Goal: Task Accomplishment & Management: Use online tool/utility

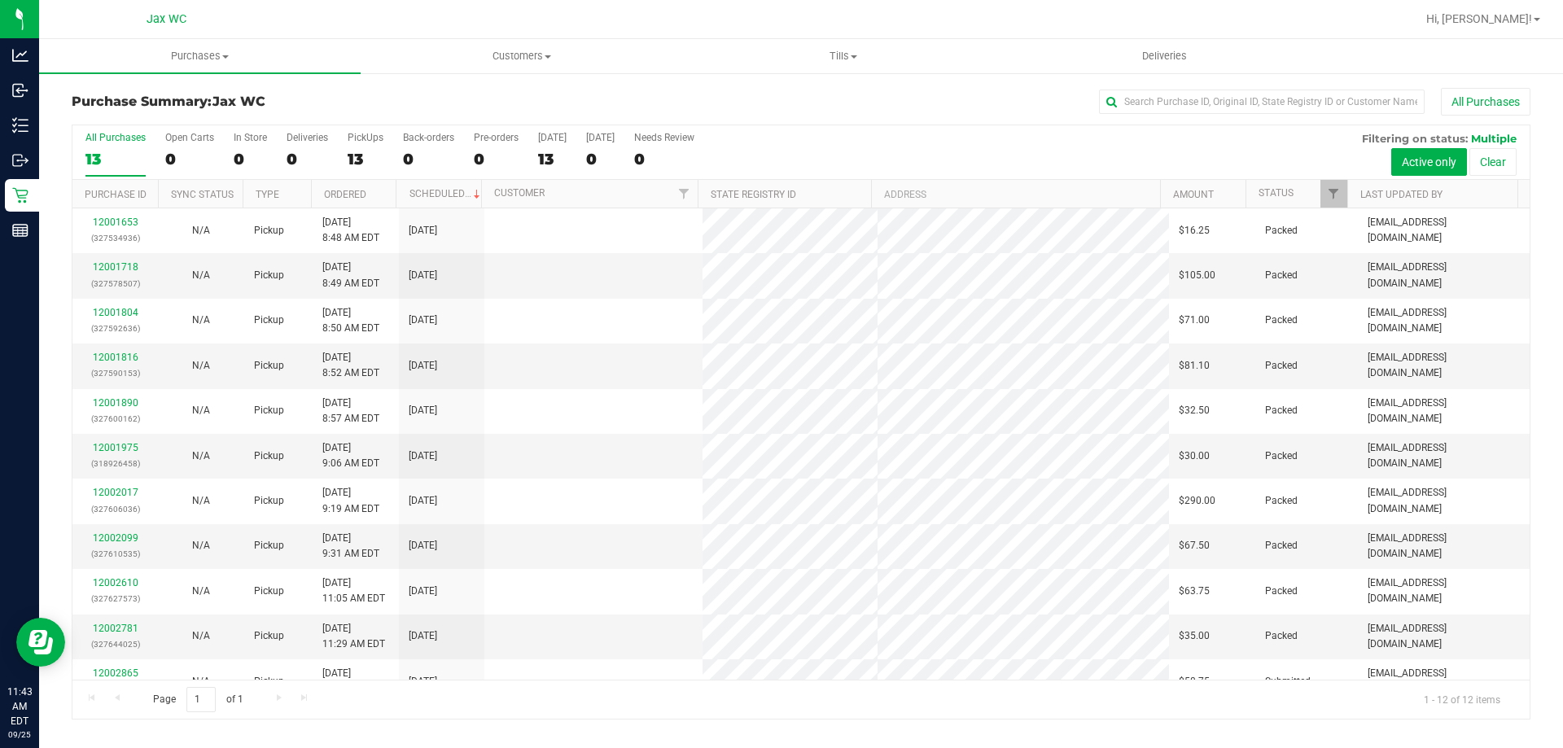
scroll to position [69, 0]
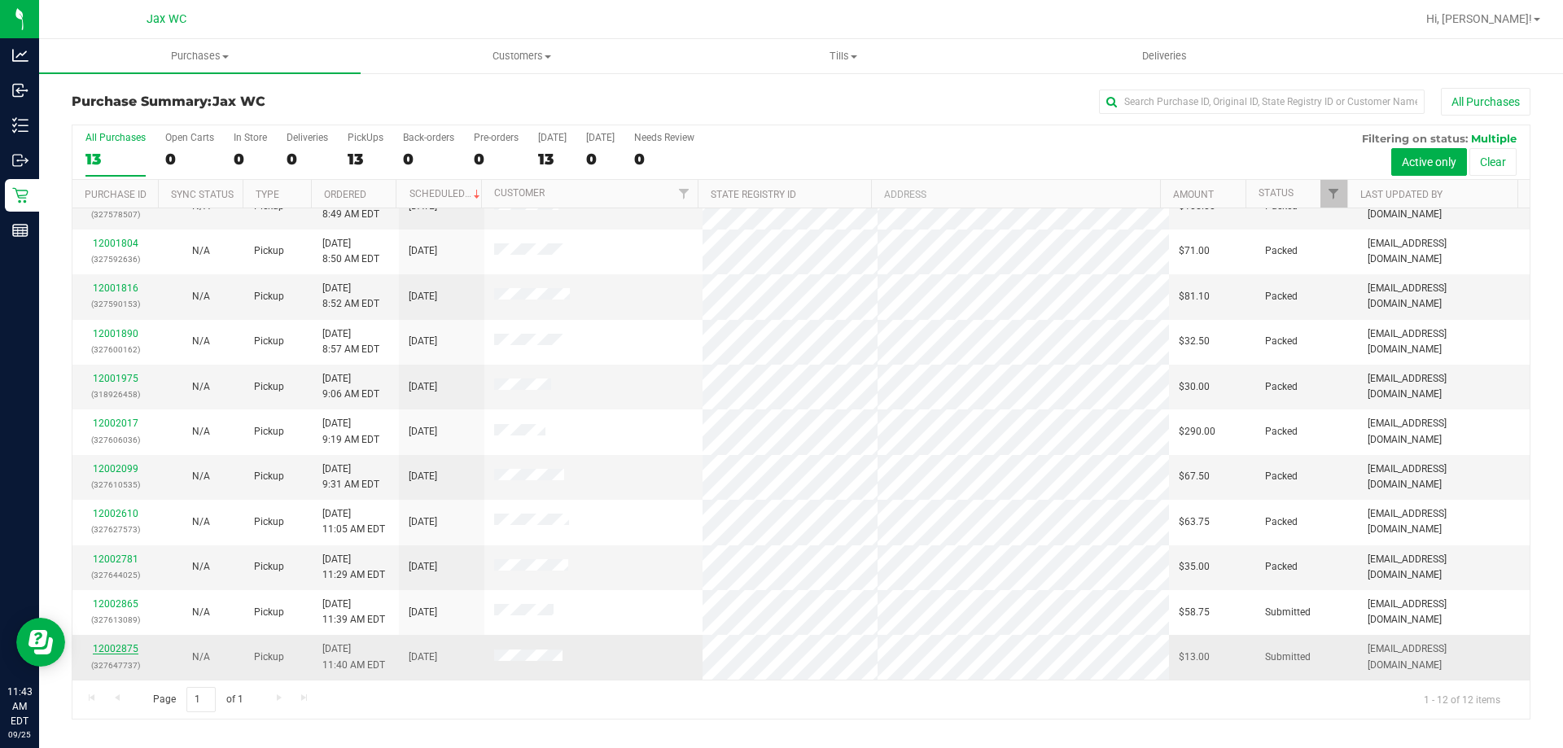
click at [112, 646] on link "12002875" at bounding box center [116, 648] width 46 height 11
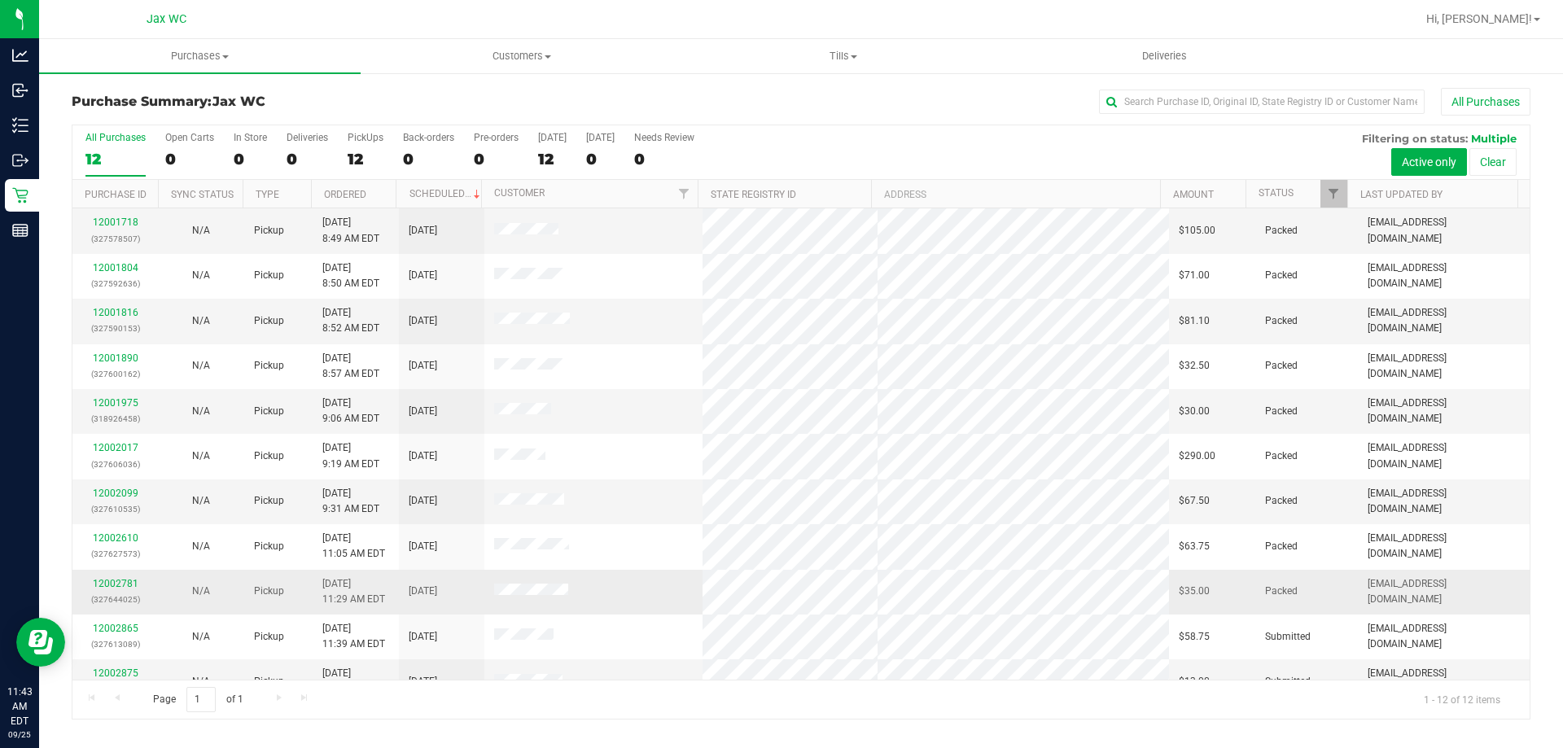
scroll to position [69, 0]
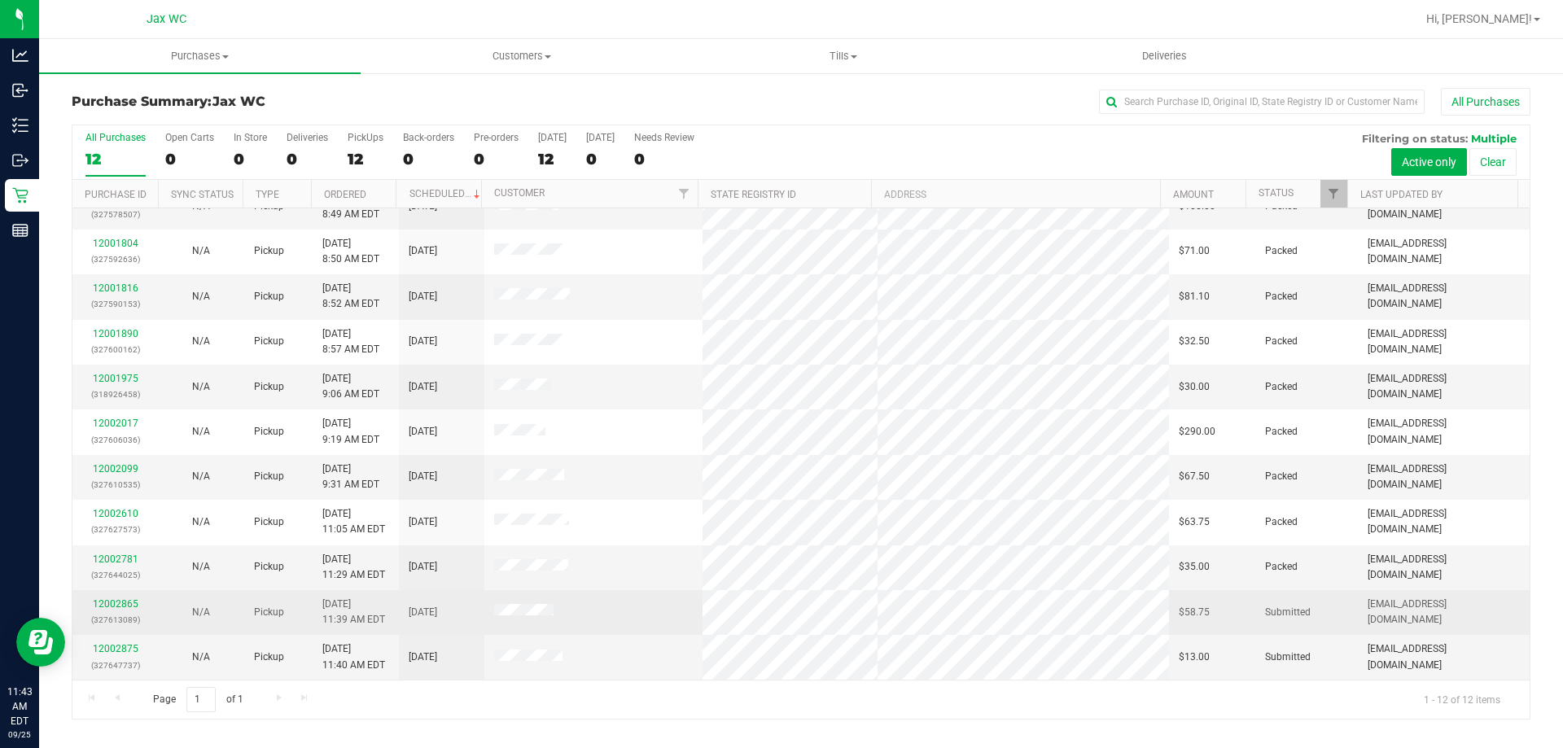
click at [85, 611] on div "12002865 (327613089)" at bounding box center [115, 612] width 66 height 31
click at [112, 606] on link "12002865" at bounding box center [116, 603] width 46 height 11
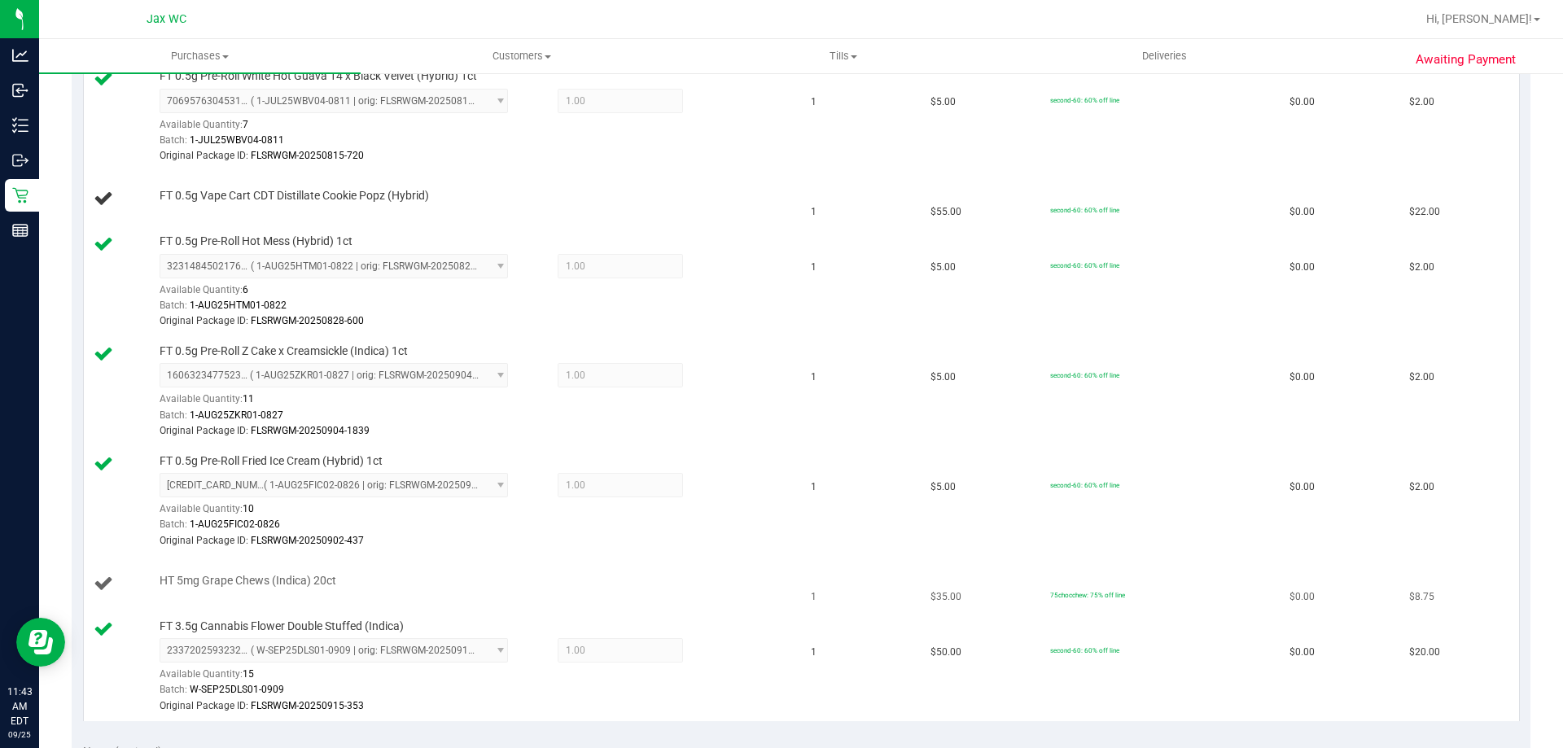
scroll to position [488, 0]
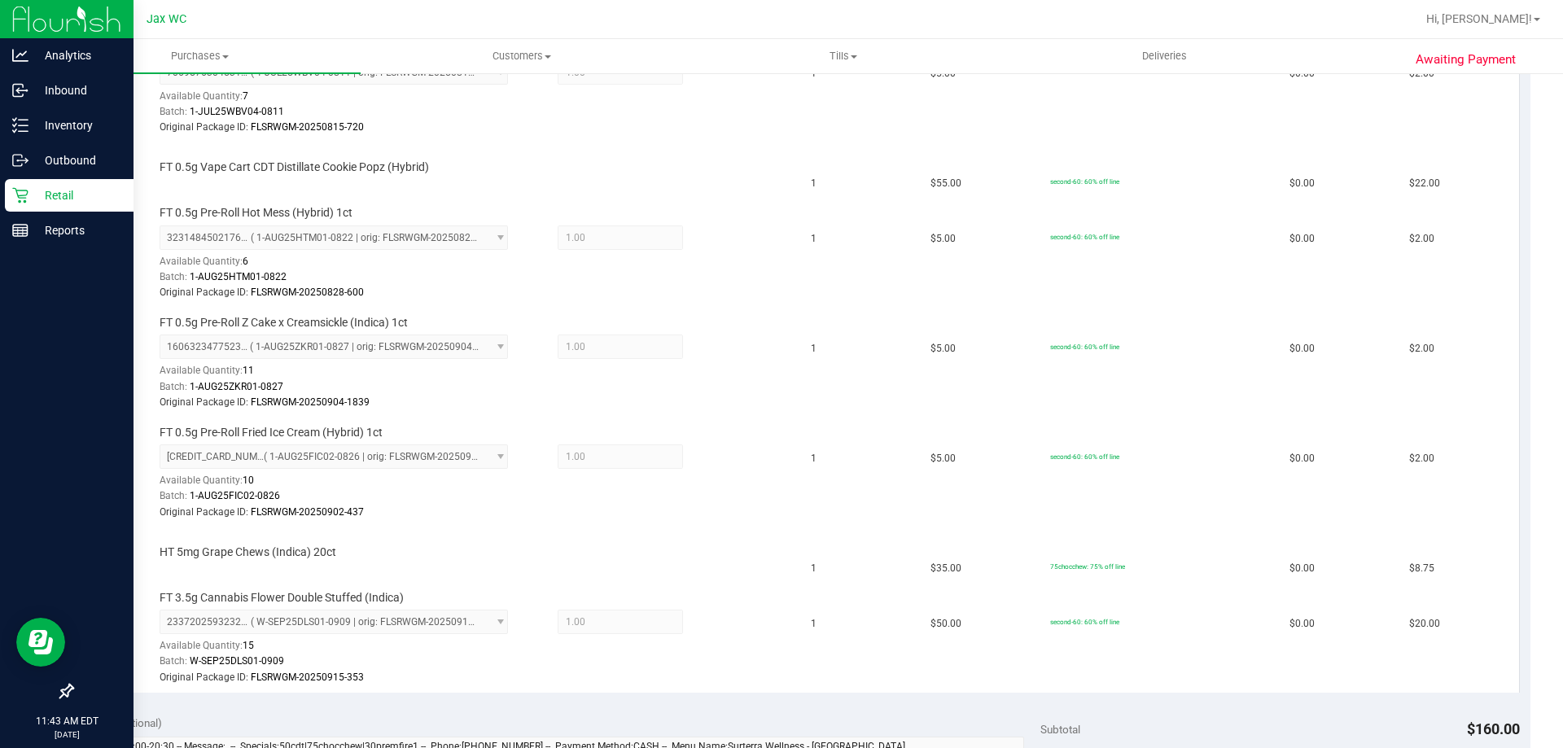
click at [7, 193] on div "Retail" at bounding box center [69, 195] width 129 height 33
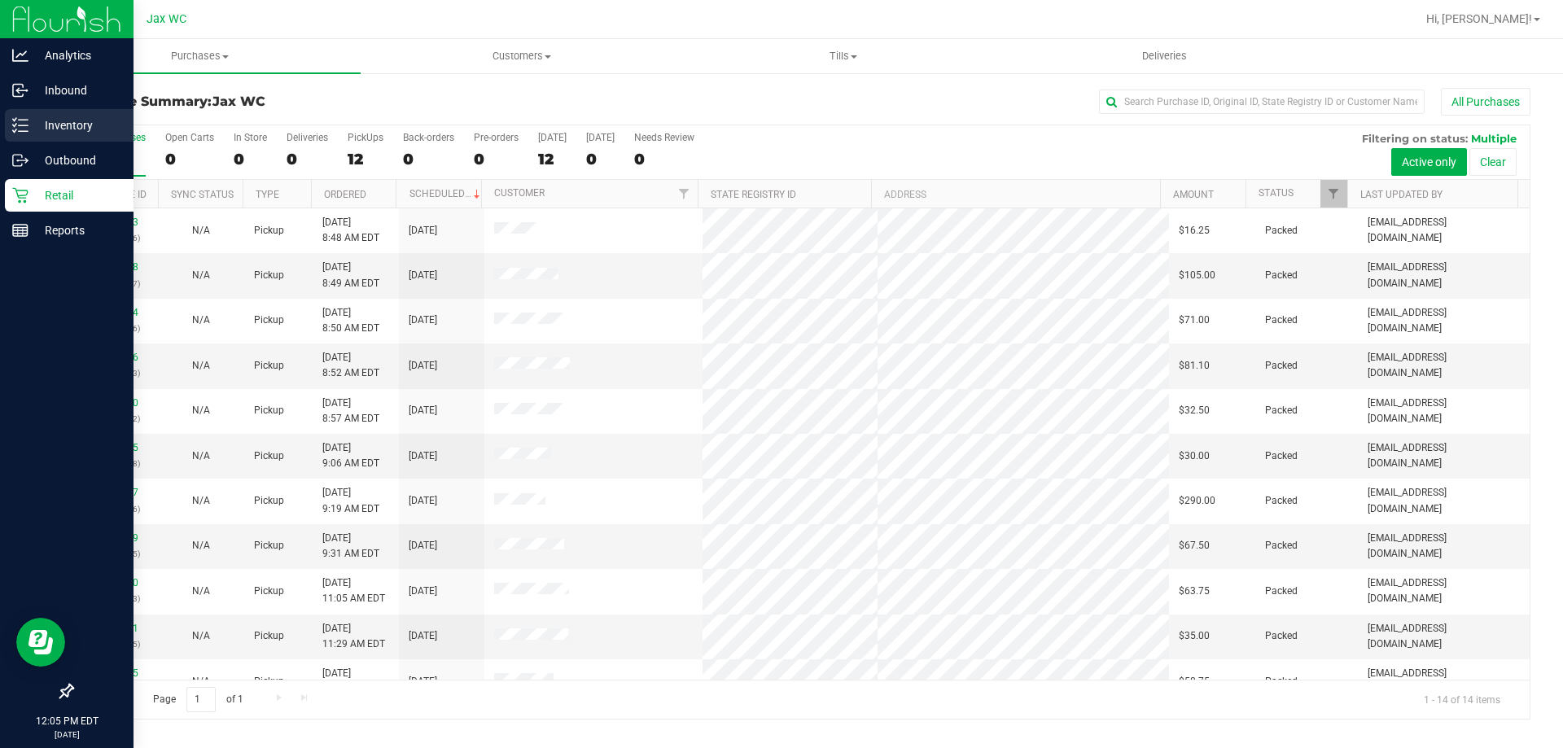
click at [63, 124] on p "Inventory" at bounding box center [77, 126] width 98 height 20
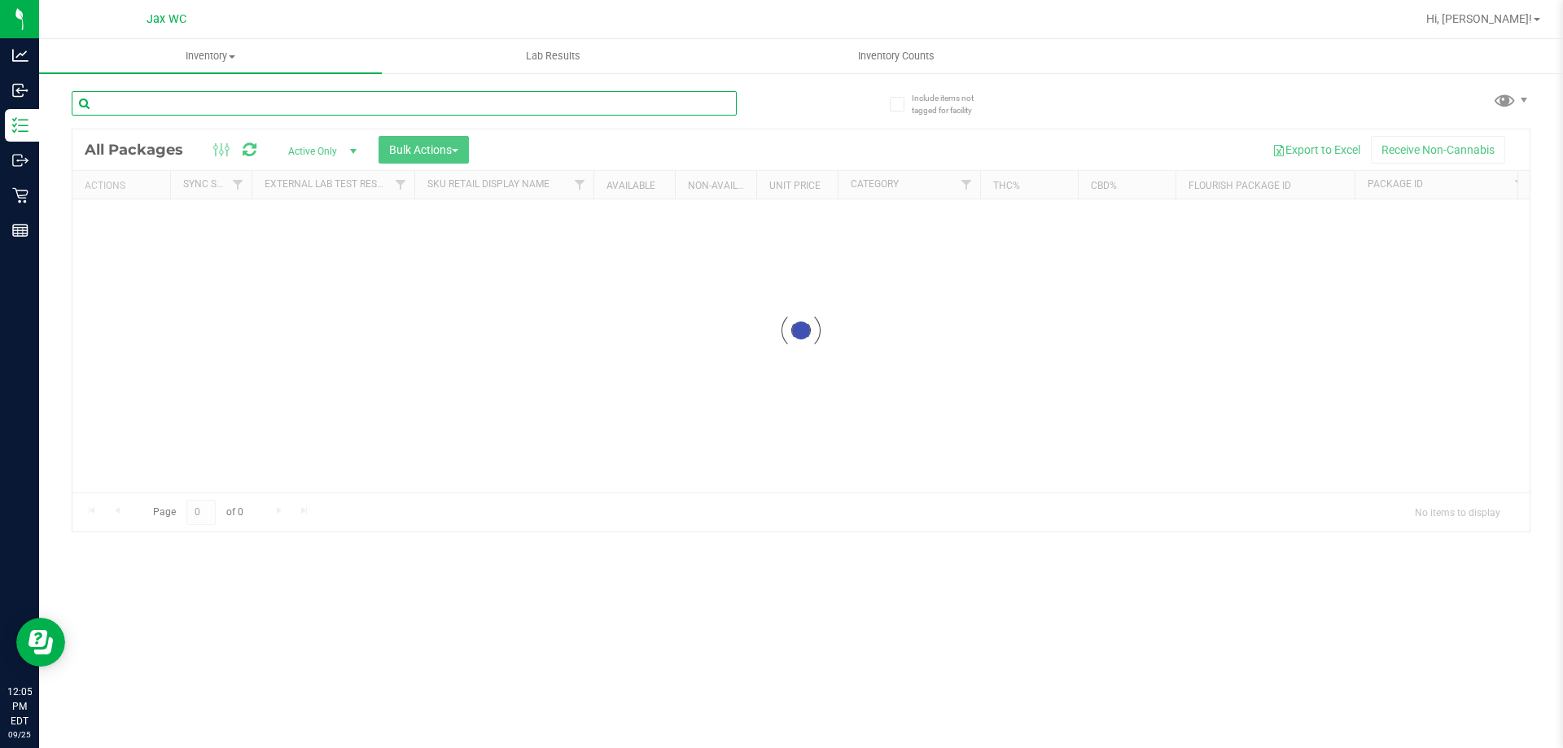
click at [311, 103] on div "Inventory All packages All inventory Waste log Create inventory Lab Results Inv…" at bounding box center [801, 393] width 1524 height 709
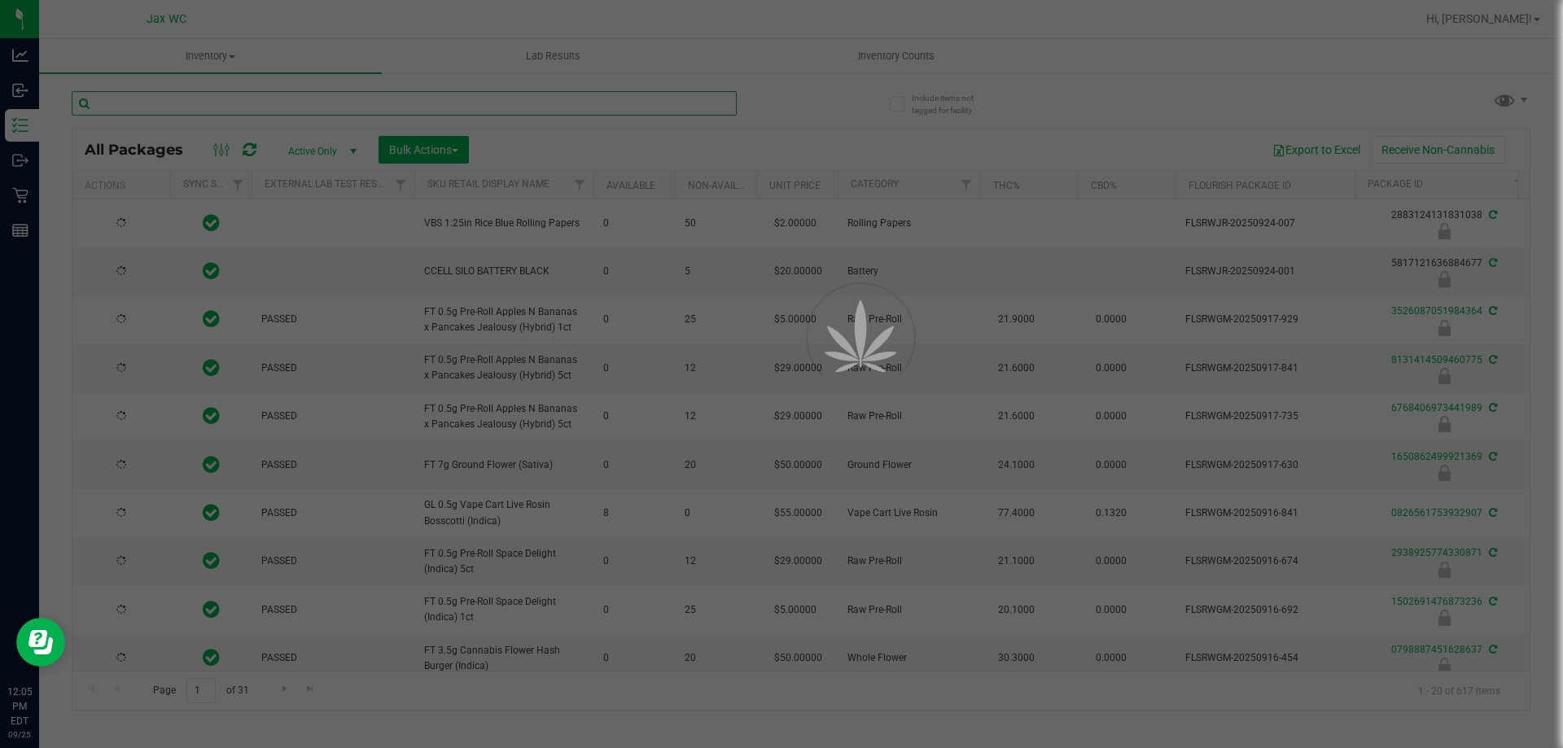
type input "[DATE]"
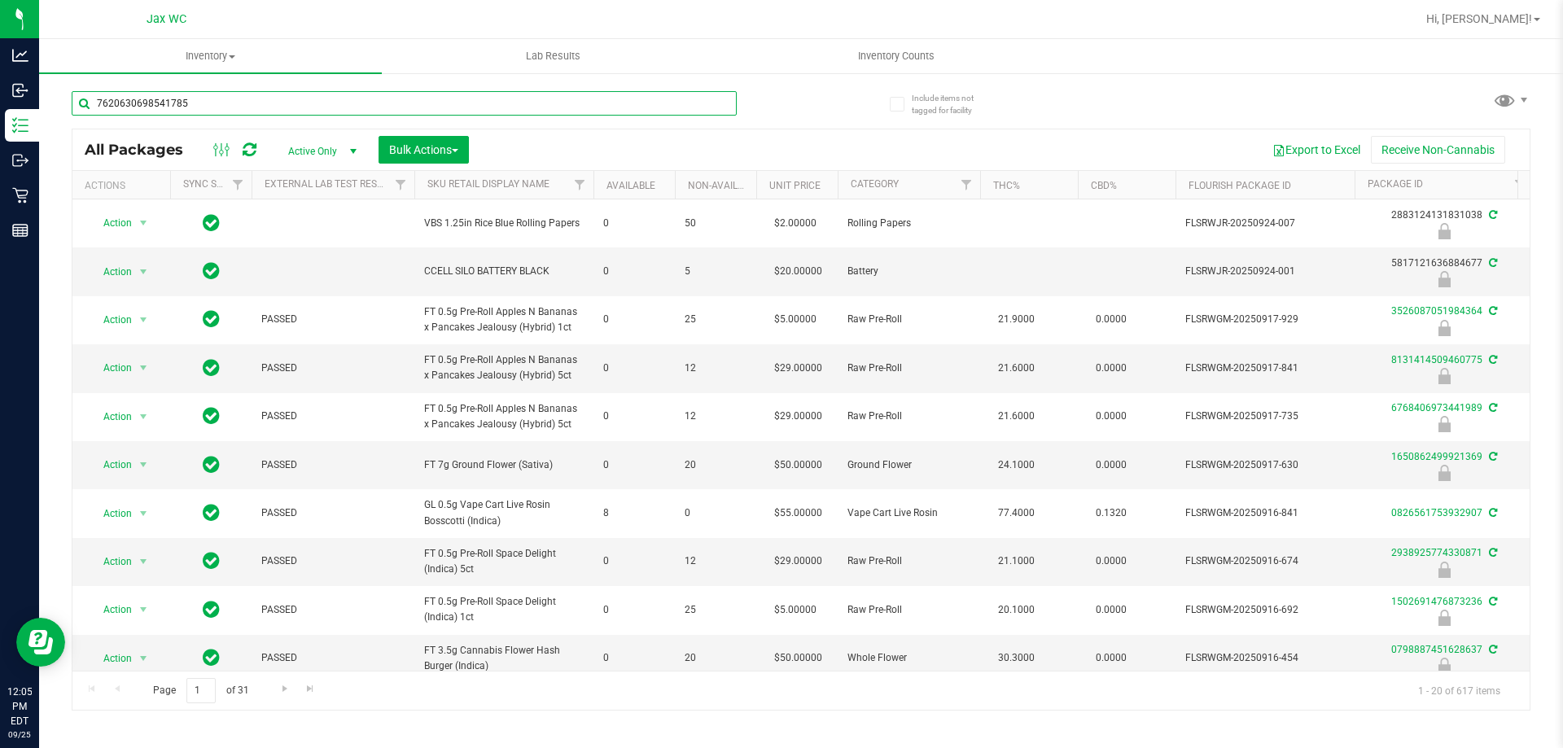
type input "7620630698541785"
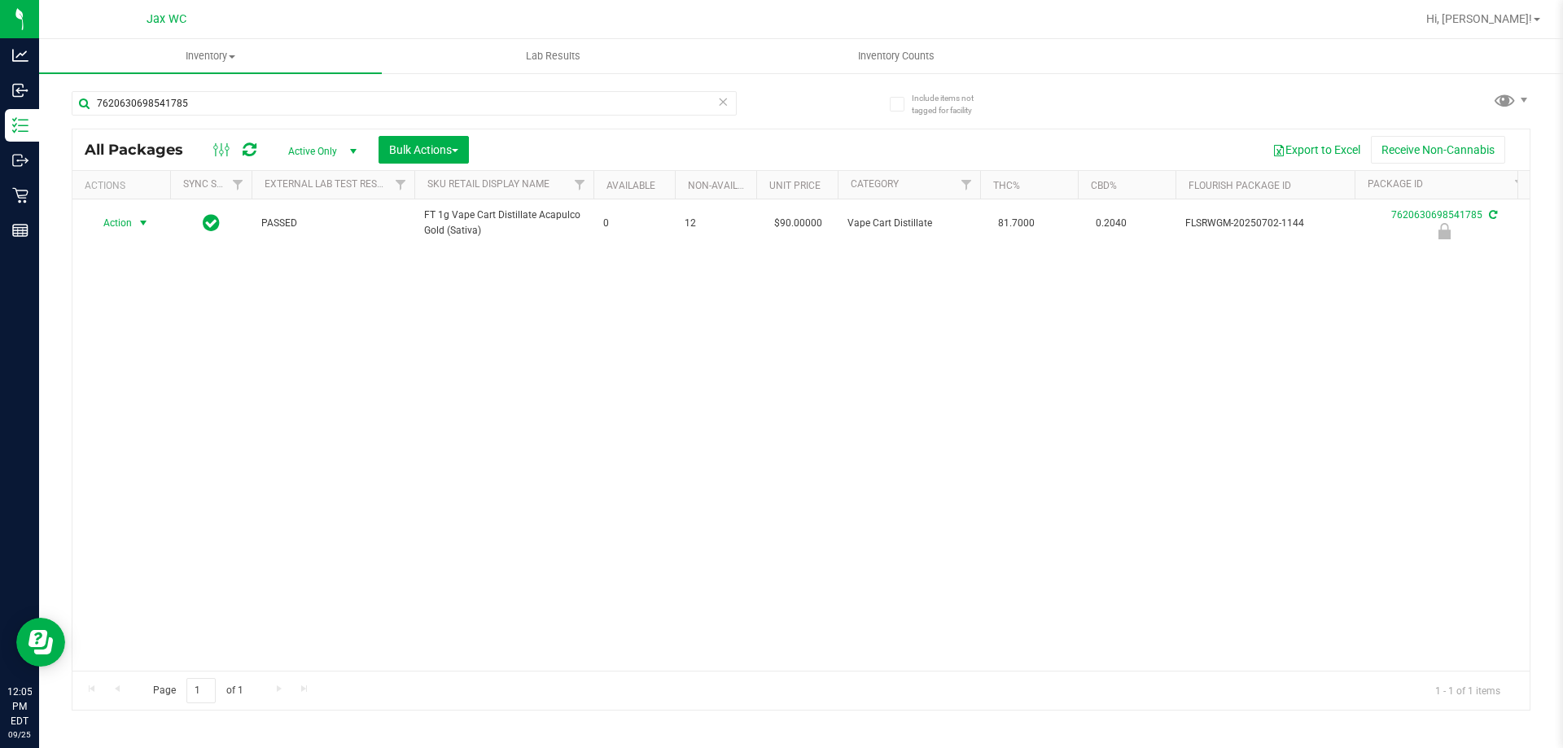
click at [144, 225] on span "select" at bounding box center [143, 223] width 13 height 13
click at [151, 405] on li "Unlock package" at bounding box center [142, 417] width 104 height 24
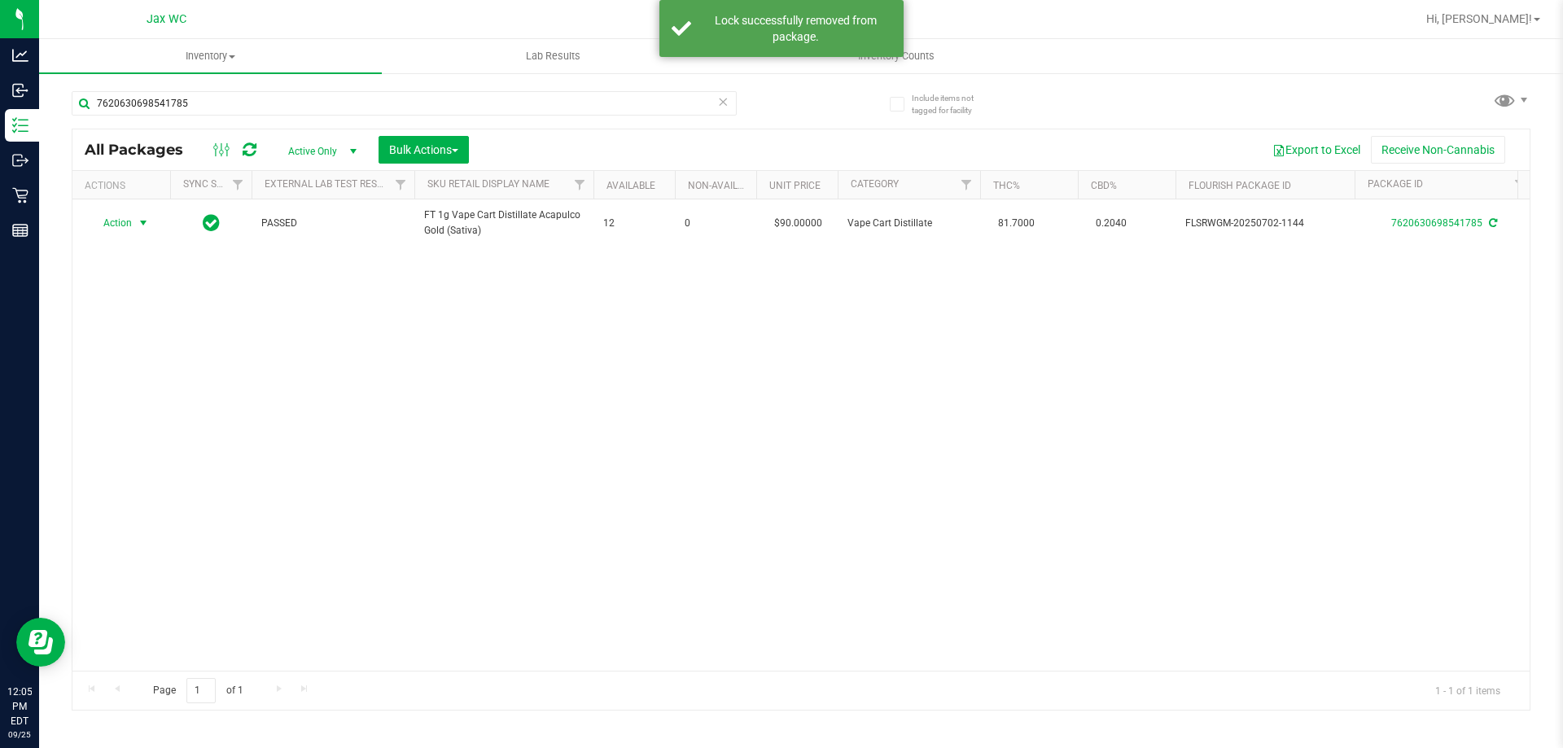
click at [138, 228] on span "select" at bounding box center [143, 223] width 13 height 13
click at [174, 417] on li "Print package label" at bounding box center [153, 420] width 126 height 24
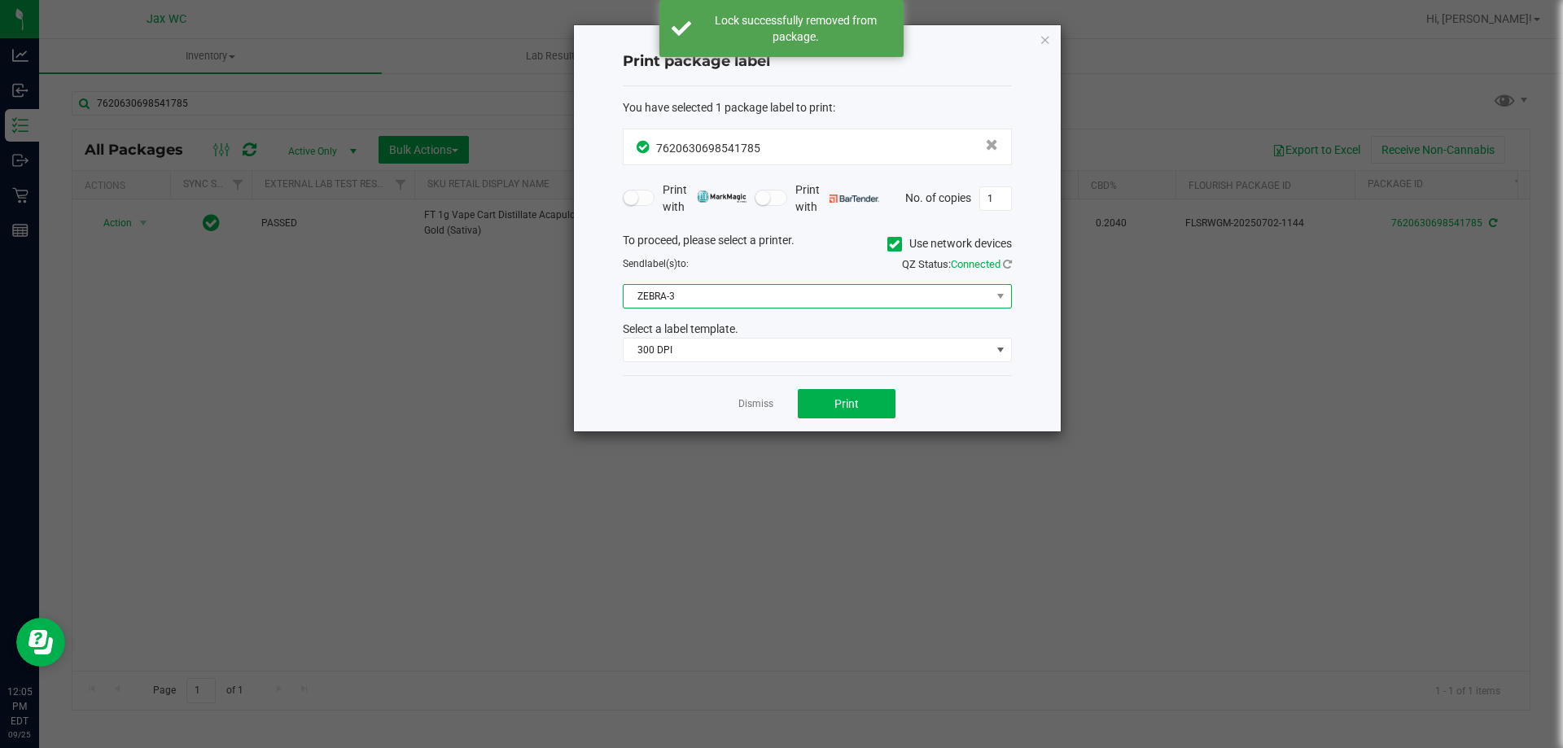
click at [768, 298] on span "ZEBRA-3" at bounding box center [807, 296] width 367 height 23
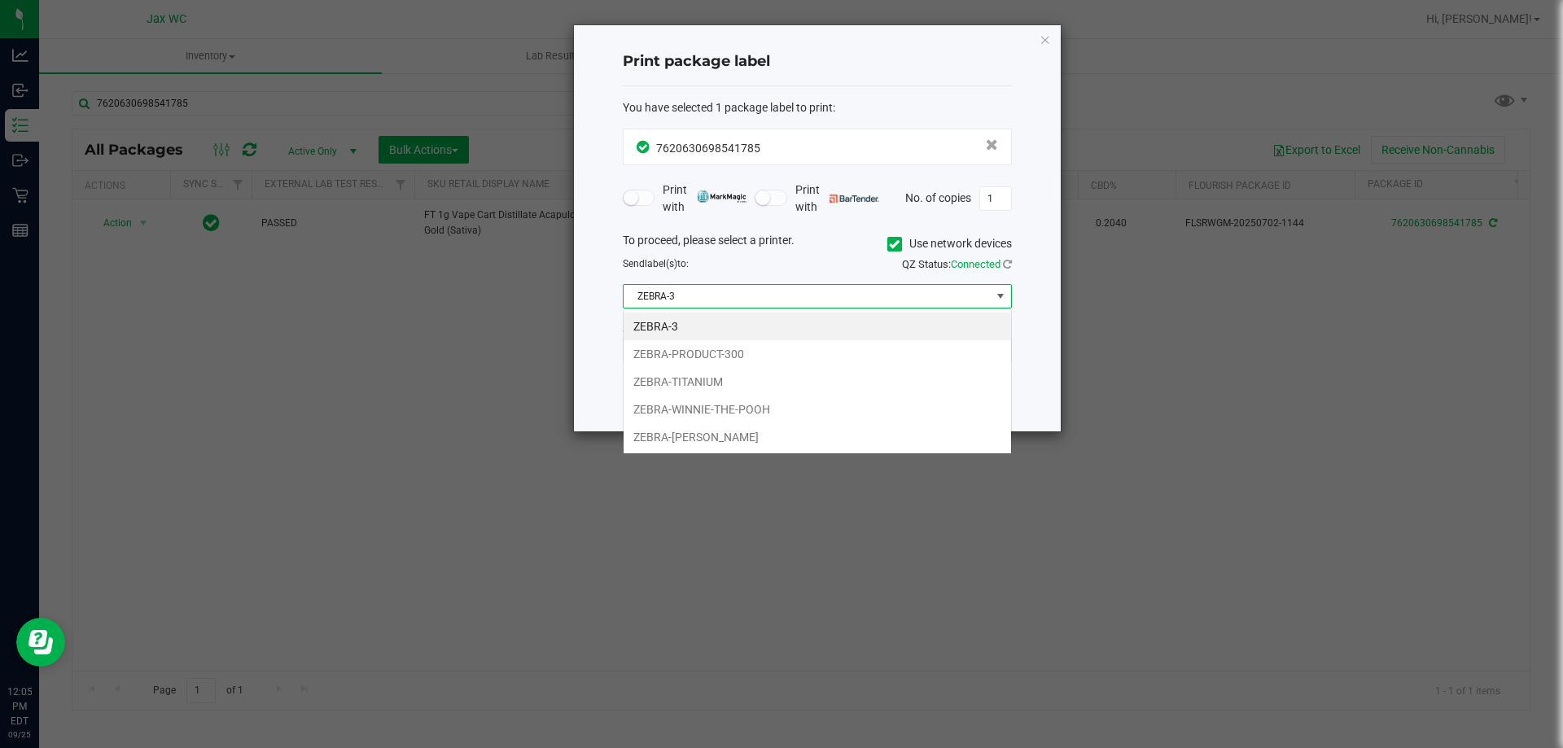
scroll to position [24, 389]
click at [739, 431] on li "ZEBRA-[PERSON_NAME]" at bounding box center [817, 437] width 387 height 28
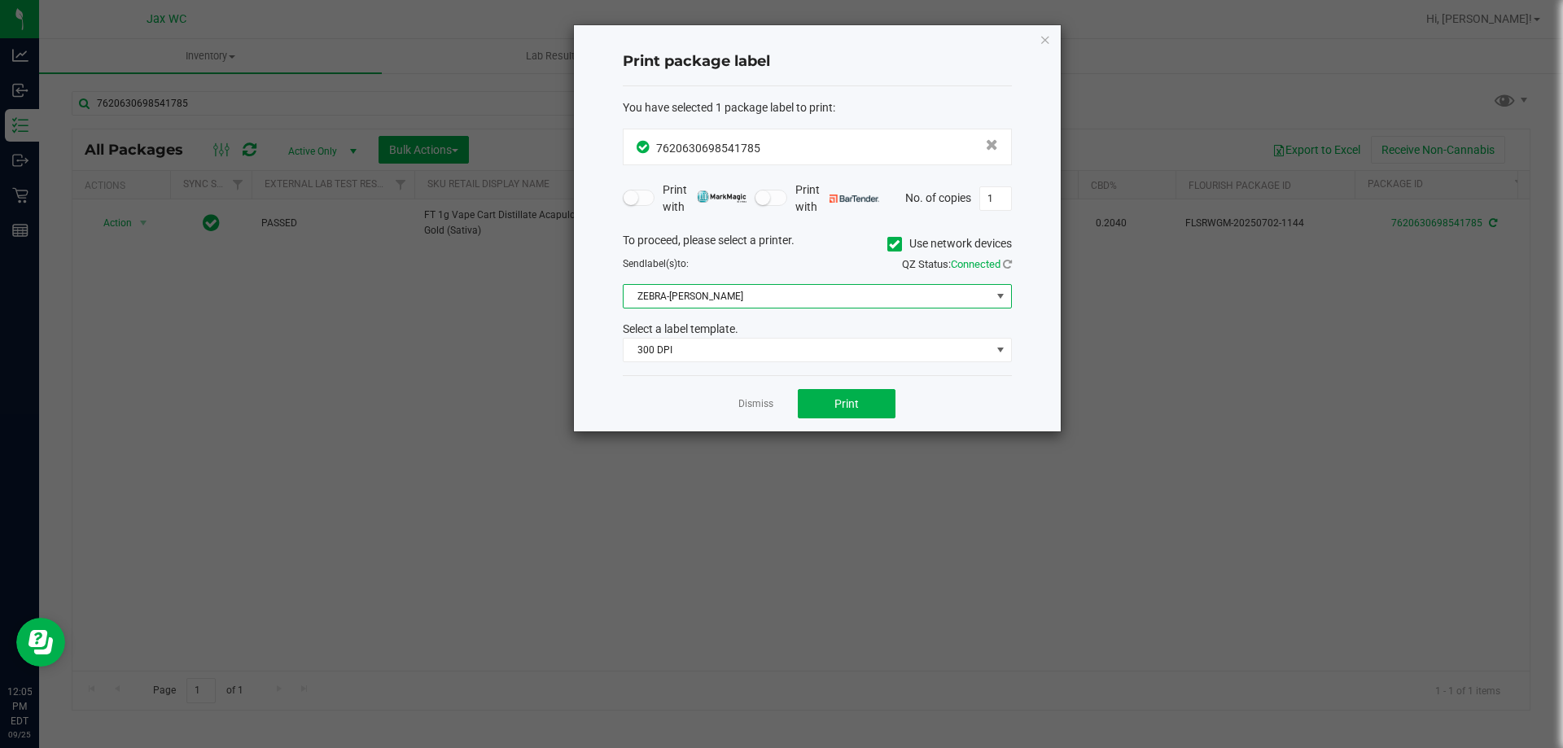
click at [696, 372] on div "You have selected 1 package label to print : 7620630698541785 Print with Print …" at bounding box center [817, 231] width 389 height 290
click at [698, 348] on span "300 DPI" at bounding box center [807, 350] width 367 height 23
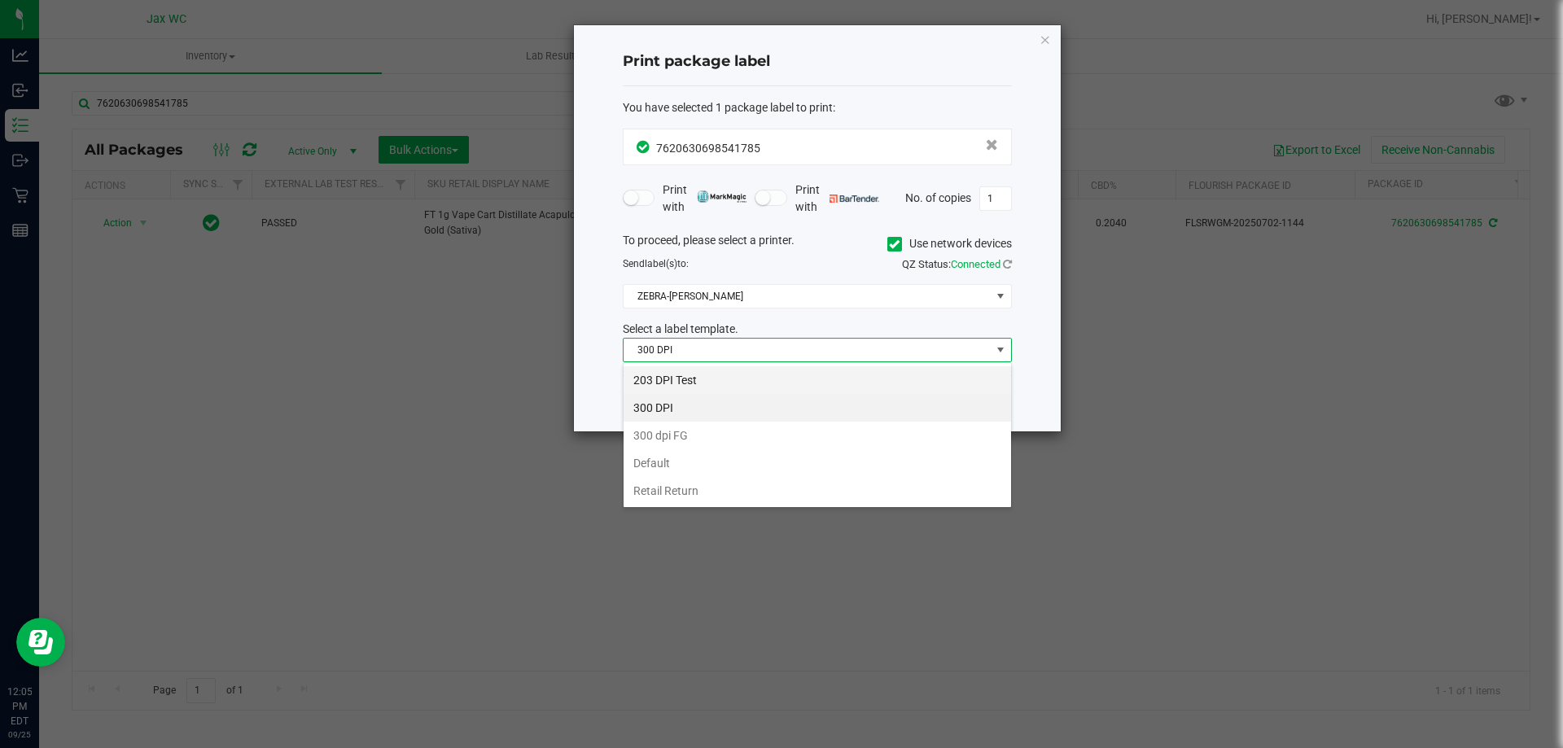
click at [752, 375] on li "203 DPI Test" at bounding box center [817, 380] width 387 height 28
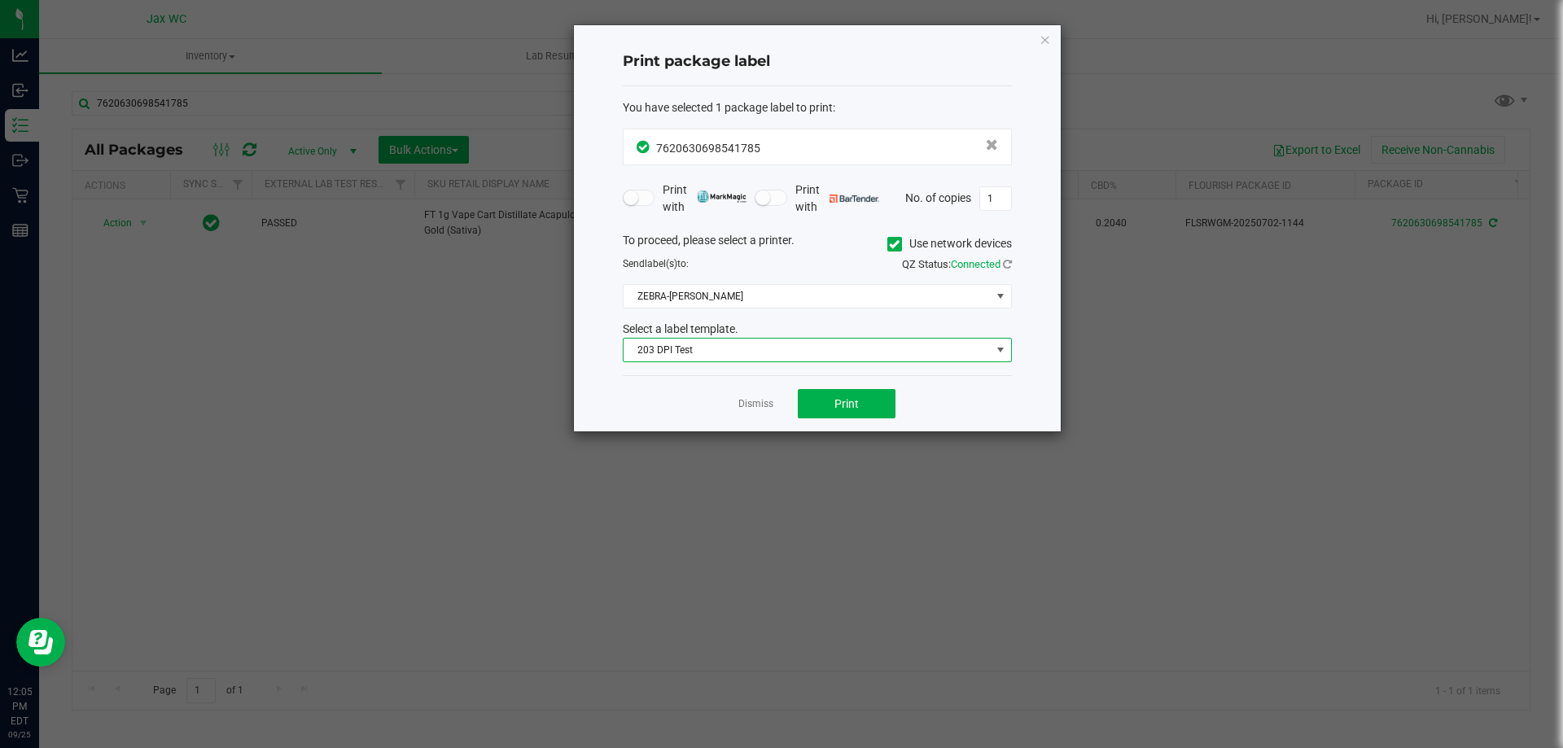
click at [679, 417] on div "Dismiss Print" at bounding box center [817, 403] width 389 height 56
click at [829, 409] on button "Print" at bounding box center [847, 403] width 98 height 29
